Goal: Information Seeking & Learning: Learn about a topic

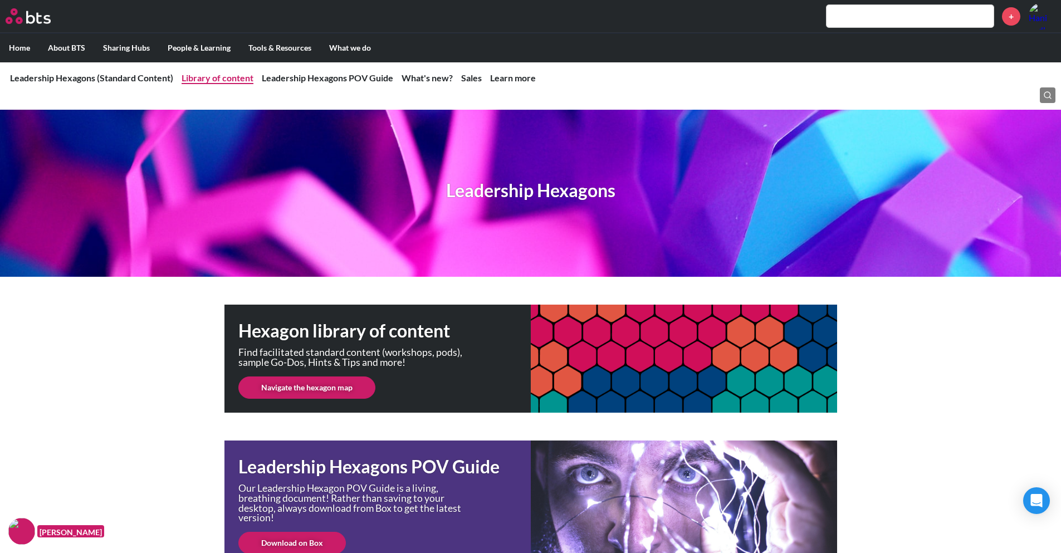
click at [221, 78] on link "Library of content" at bounding box center [218, 77] width 72 height 11
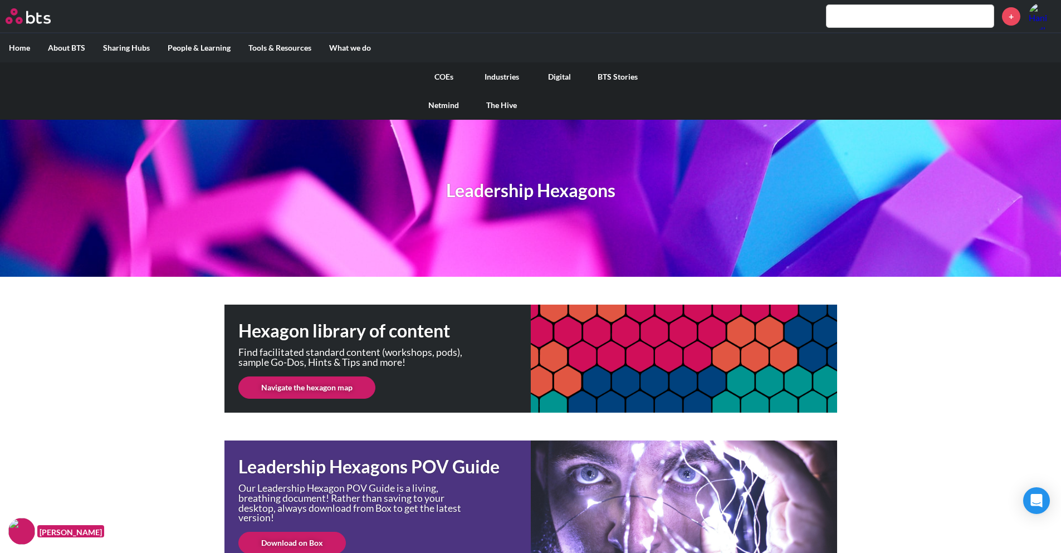
click at [445, 77] on link "COEs" at bounding box center [444, 76] width 58 height 29
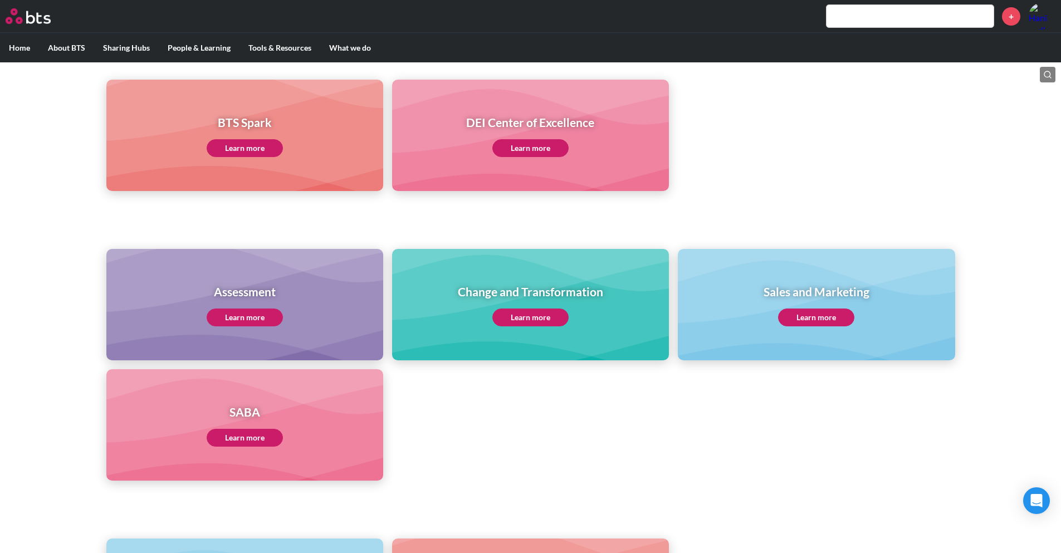
scroll to position [313, 0]
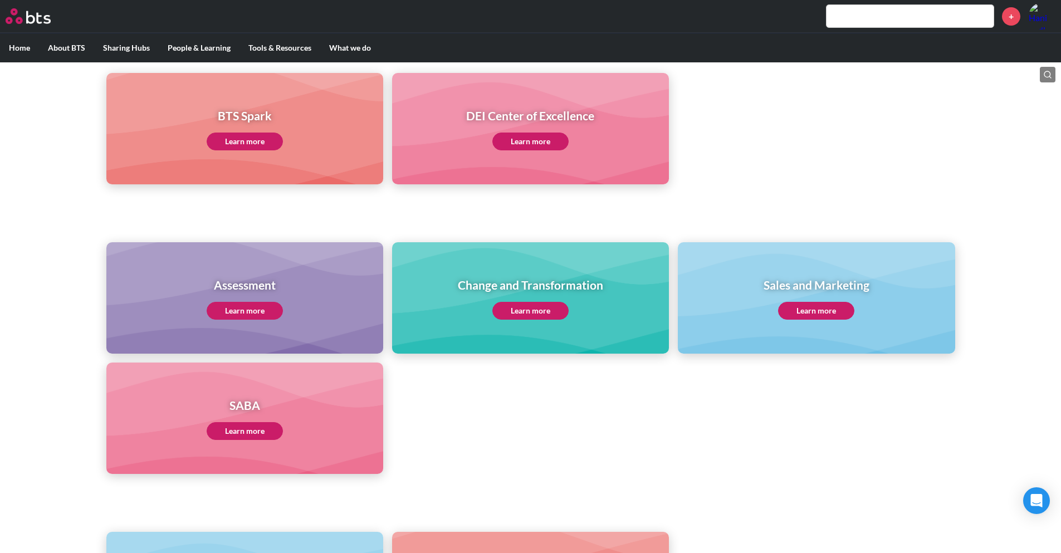
click at [263, 438] on link "Learn more" at bounding box center [245, 431] width 76 height 18
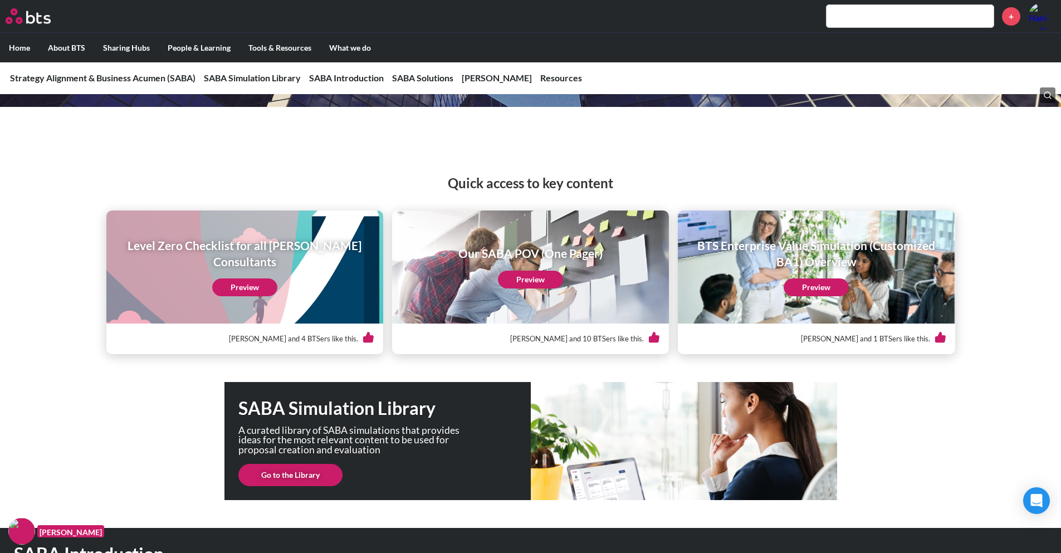
scroll to position [80, 0]
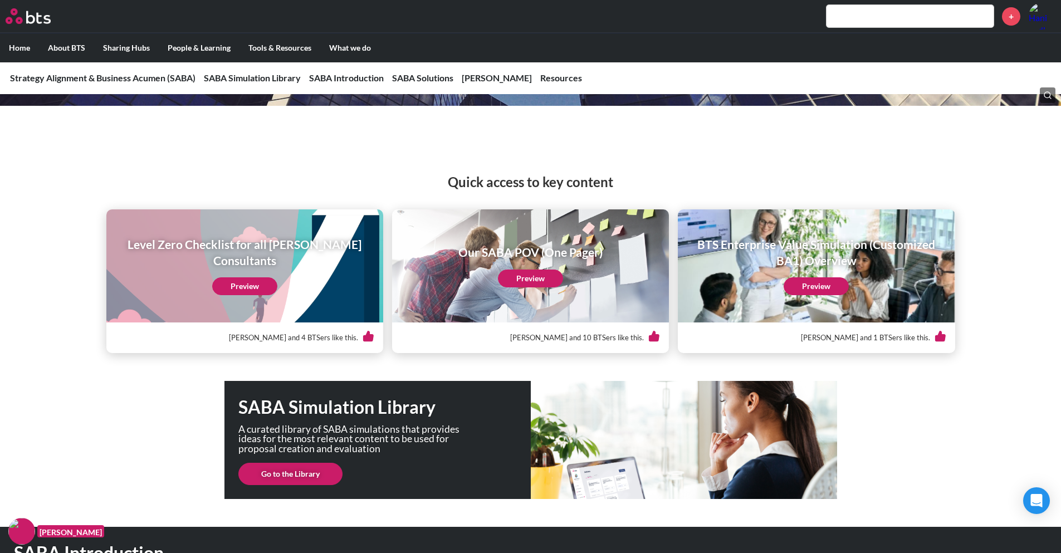
click at [248, 280] on link "Preview" at bounding box center [244, 286] width 65 height 18
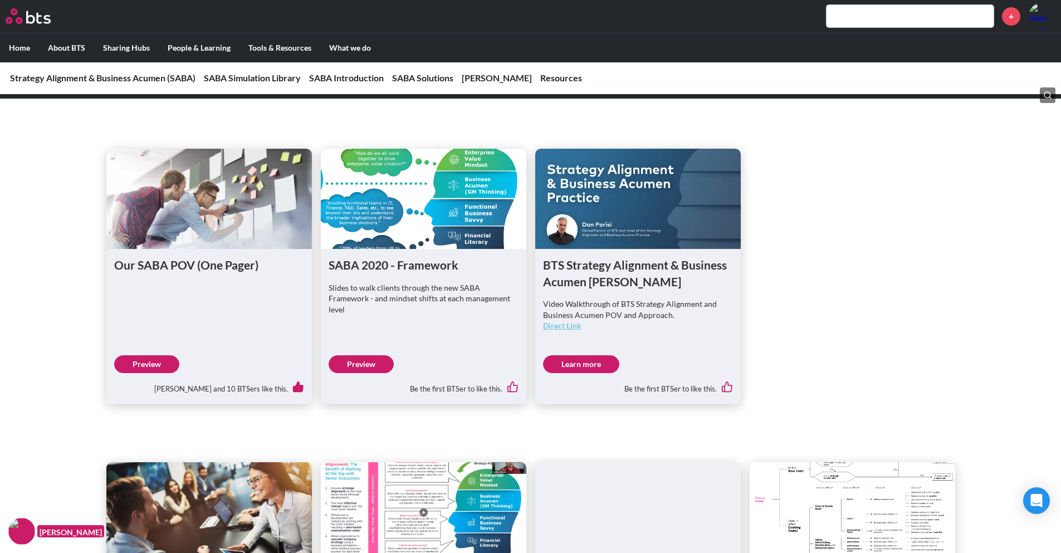
scroll to position [564, 0]
click at [227, 197] on figure at bounding box center [209, 199] width 206 height 100
click at [144, 367] on link "Preview" at bounding box center [146, 365] width 65 height 18
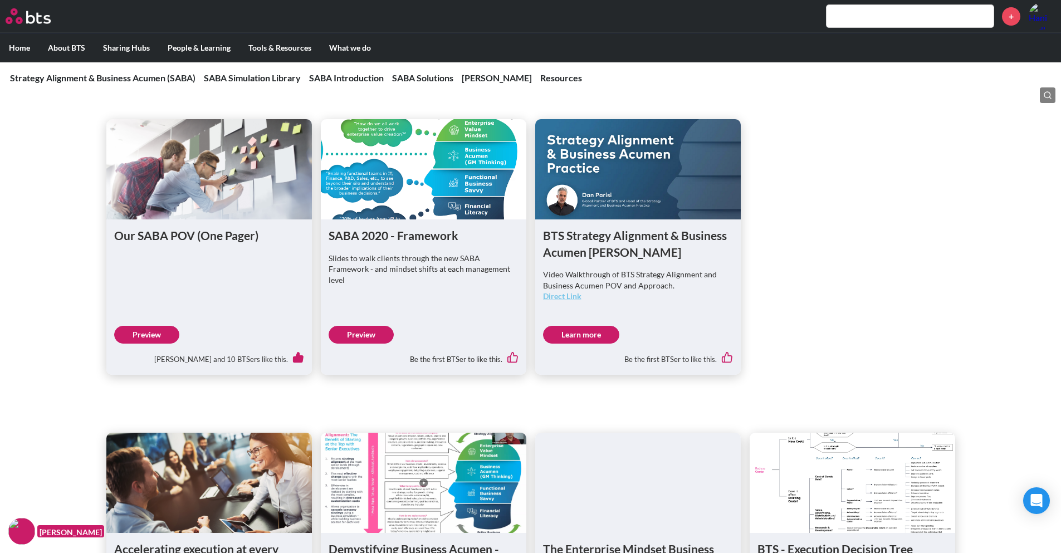
scroll to position [662, 0]
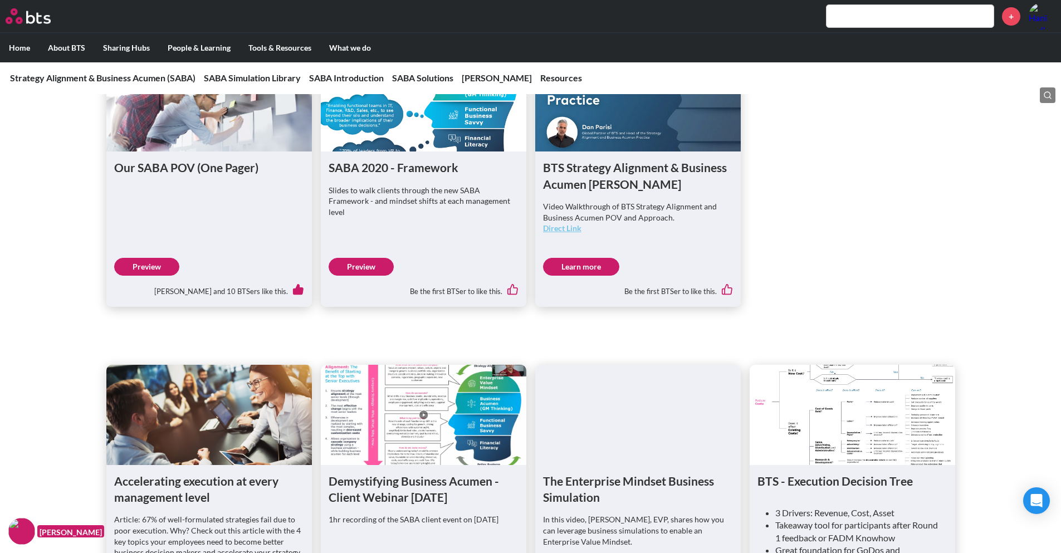
click at [389, 395] on figure at bounding box center [424, 415] width 206 height 100
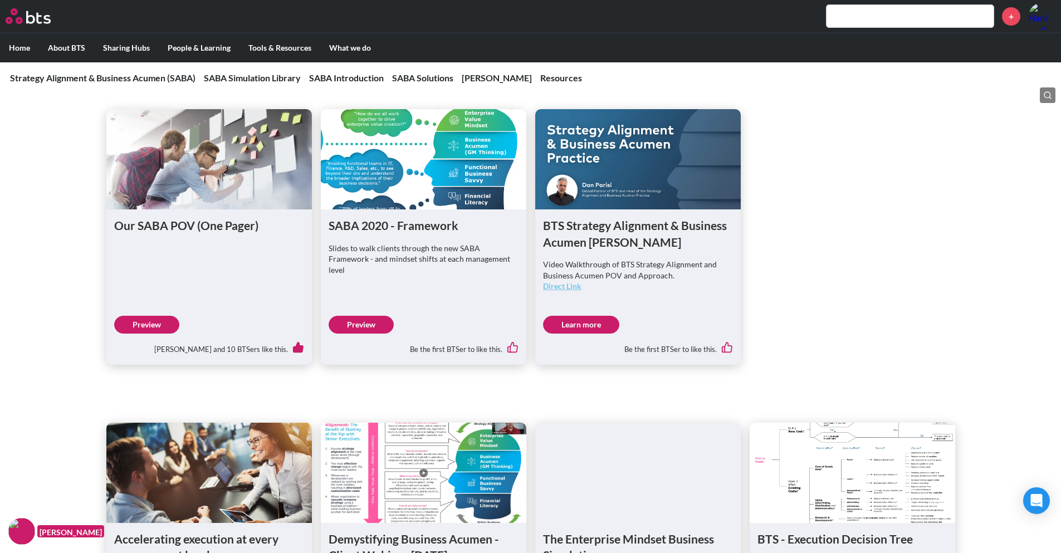
scroll to position [604, 0]
click at [367, 327] on link "Preview" at bounding box center [361, 325] width 65 height 18
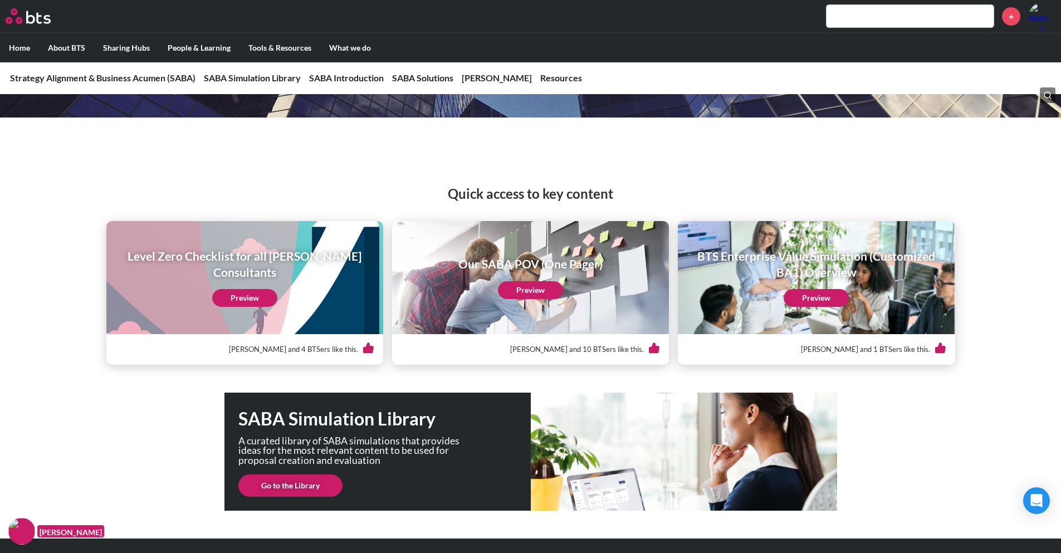
scroll to position [0, 0]
